Goal: Find specific page/section: Find specific page/section

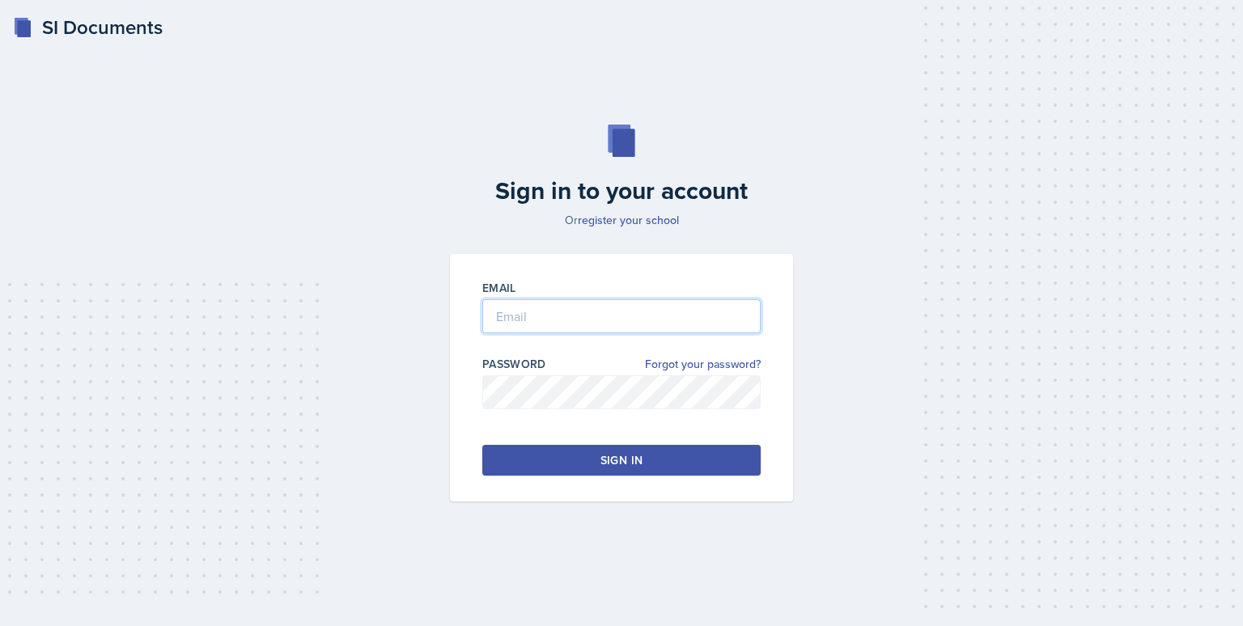
click at [514, 322] on input "email" at bounding box center [621, 316] width 278 height 34
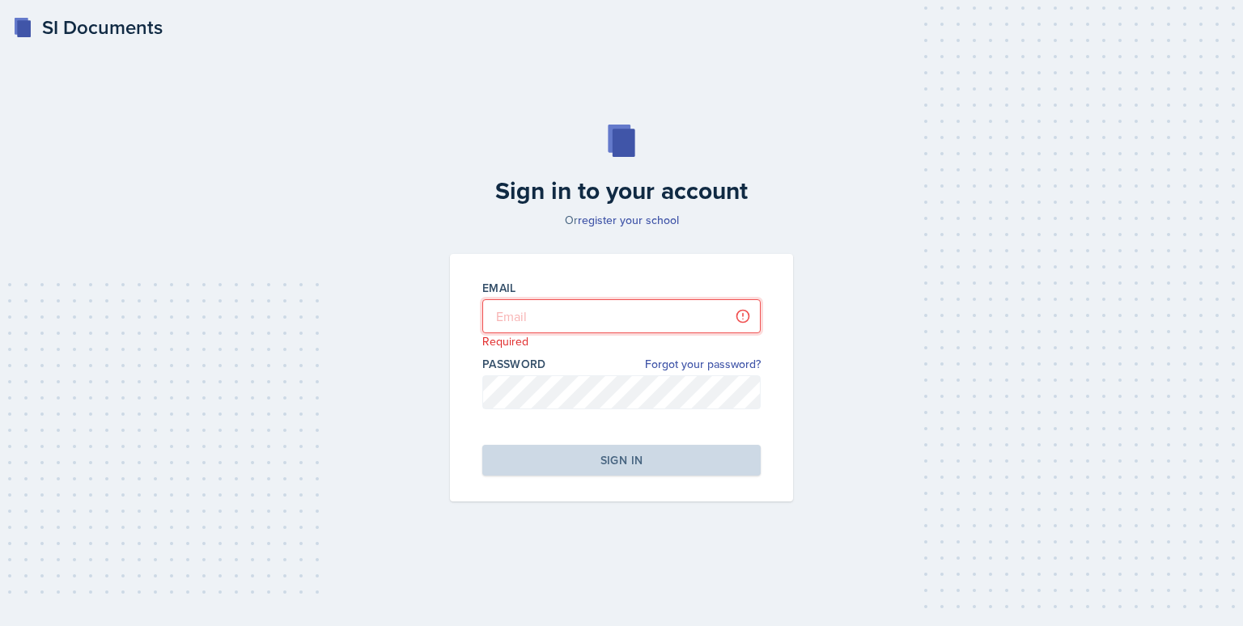
type input "[EMAIL_ADDRESS][DOMAIN_NAME]"
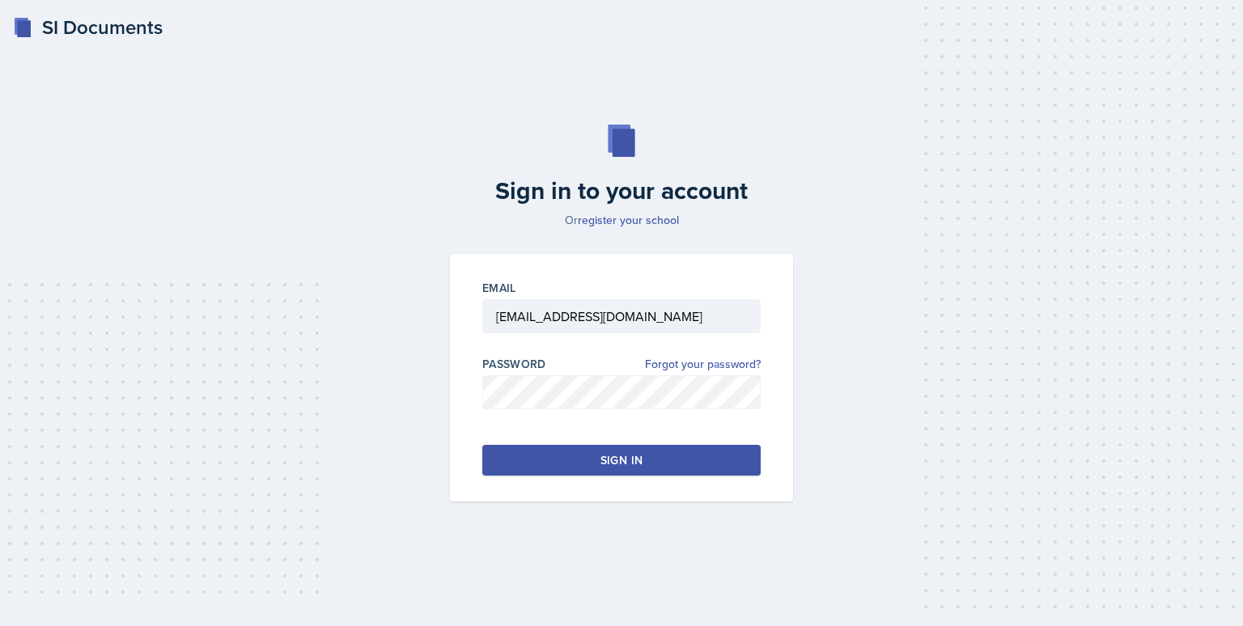
click at [629, 455] on div "Sign in" at bounding box center [621, 460] width 42 height 16
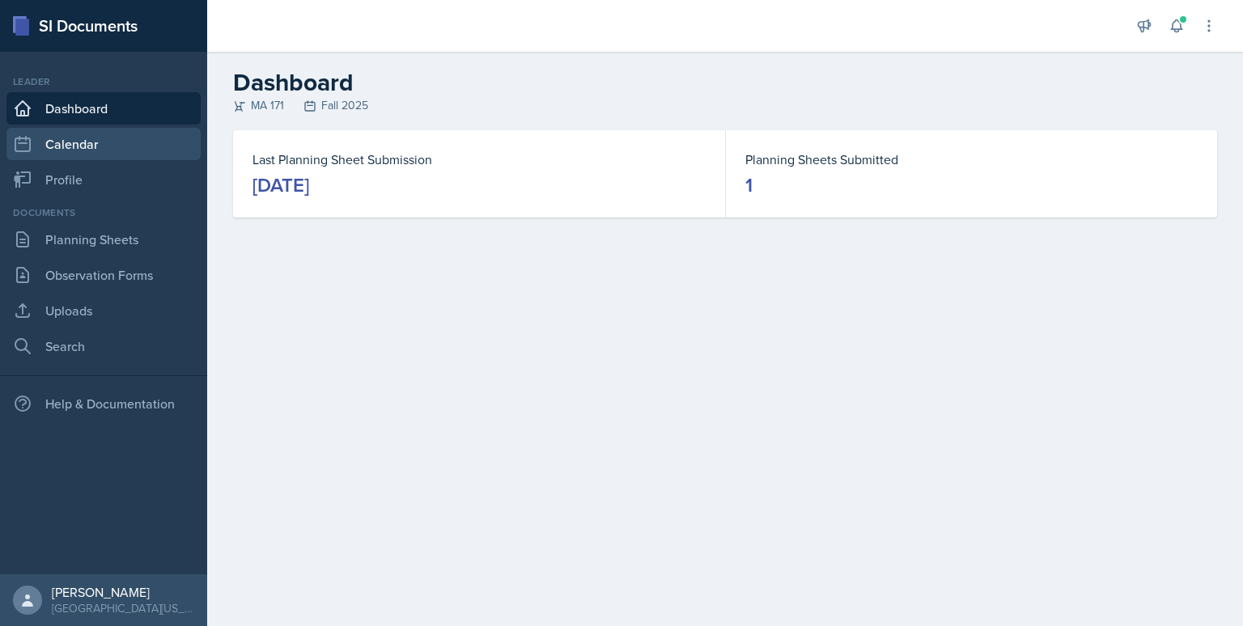
click at [75, 141] on link "Calendar" at bounding box center [103, 144] width 194 height 32
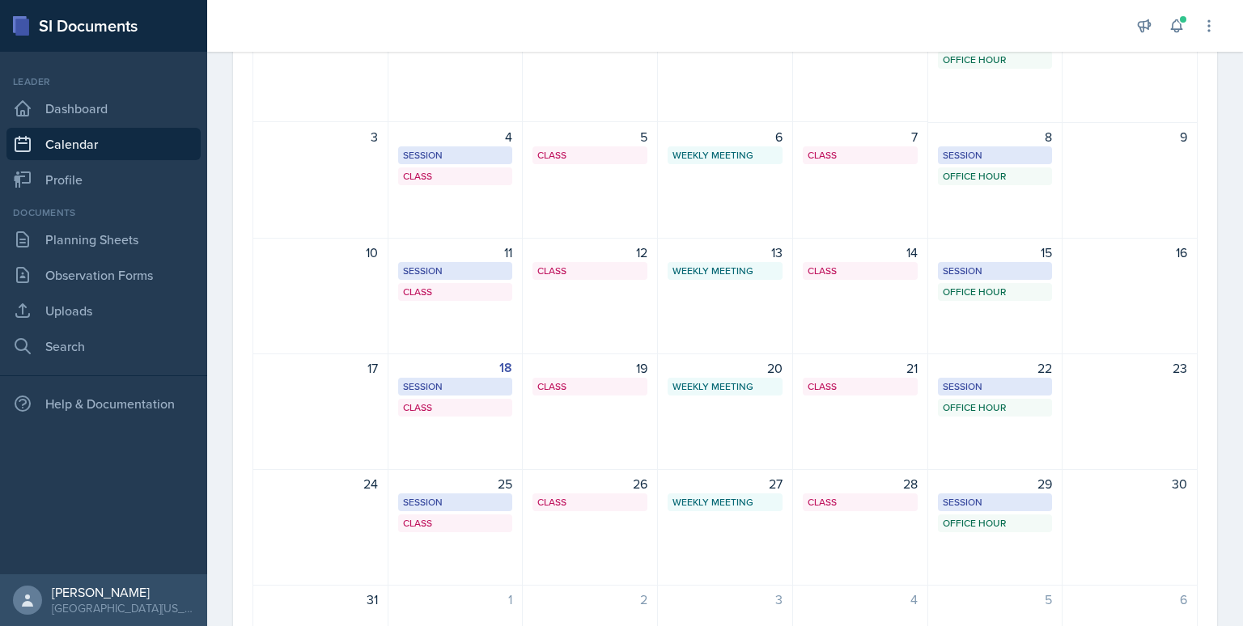
scroll to position [209, 0]
click at [440, 483] on div "25" at bounding box center [455, 481] width 115 height 19
